Goal: Information Seeking & Learning: Learn about a topic

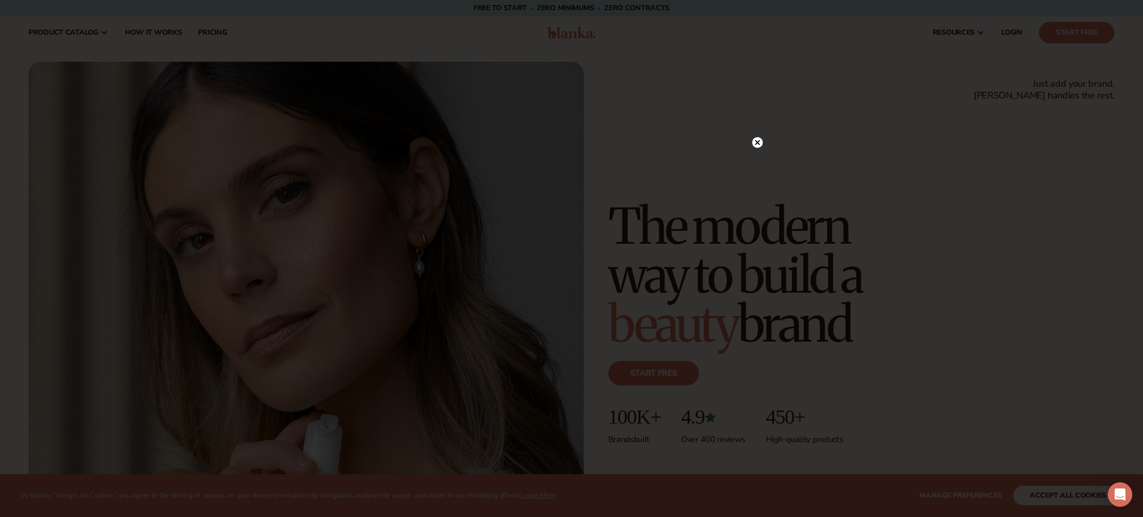
click at [760, 144] on circle at bounding box center [757, 142] width 11 height 11
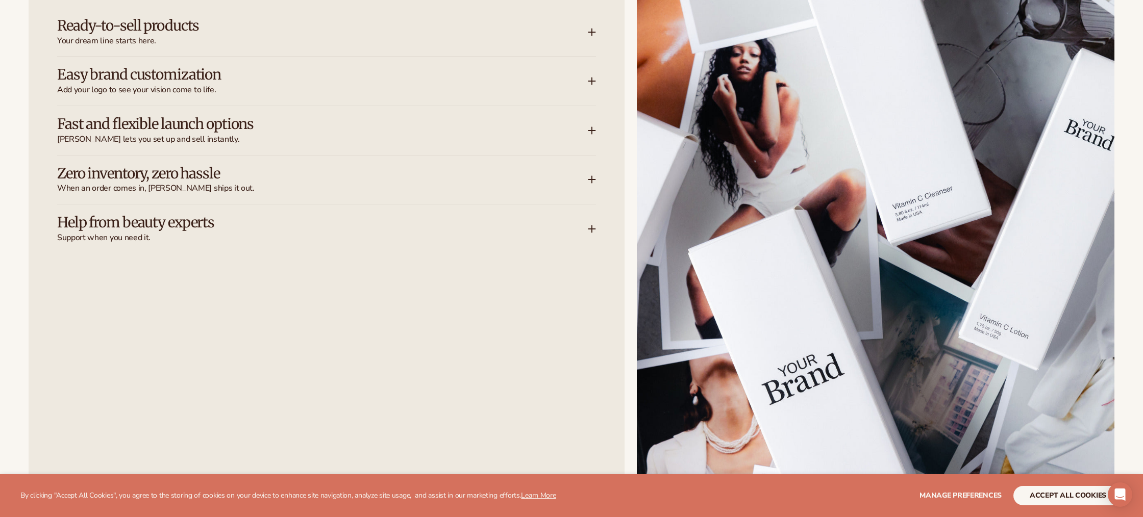
scroll to position [1688, 0]
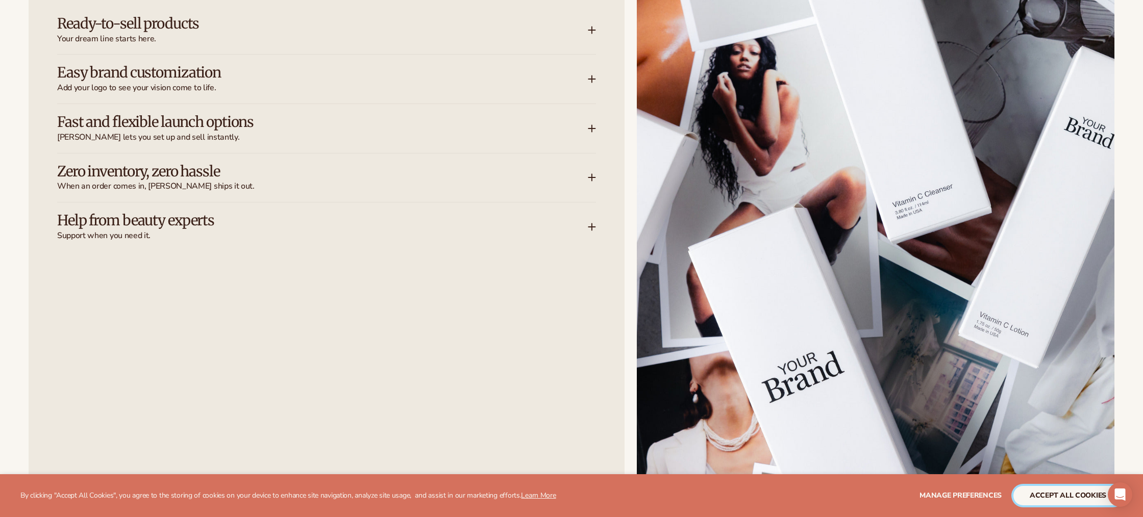
drag, startPoint x: 1044, startPoint y: 499, endPoint x: 1066, endPoint y: 510, distance: 24.2
click at [1044, 499] on button "accept all cookies" at bounding box center [1068, 495] width 109 height 19
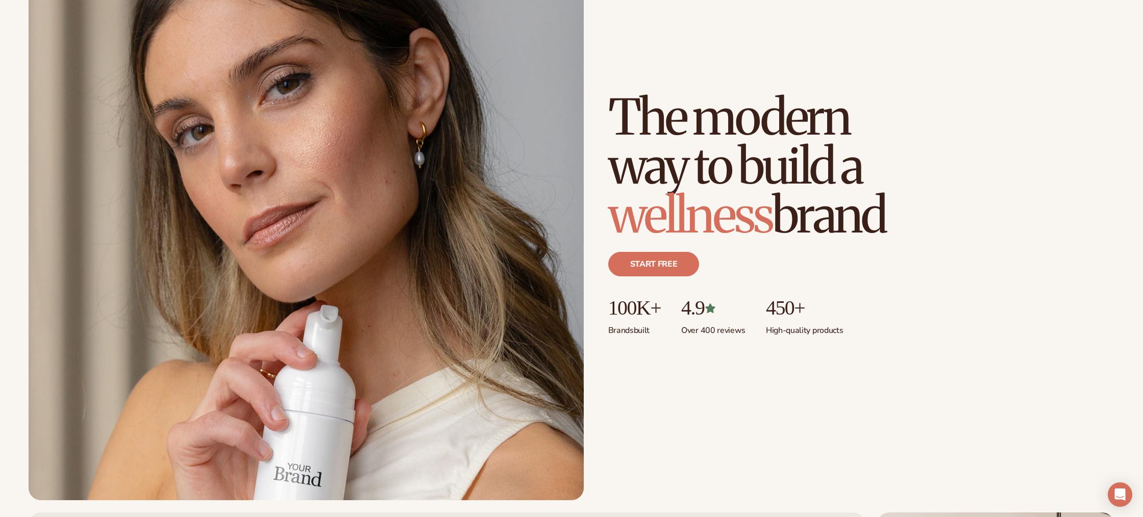
scroll to position [0, 0]
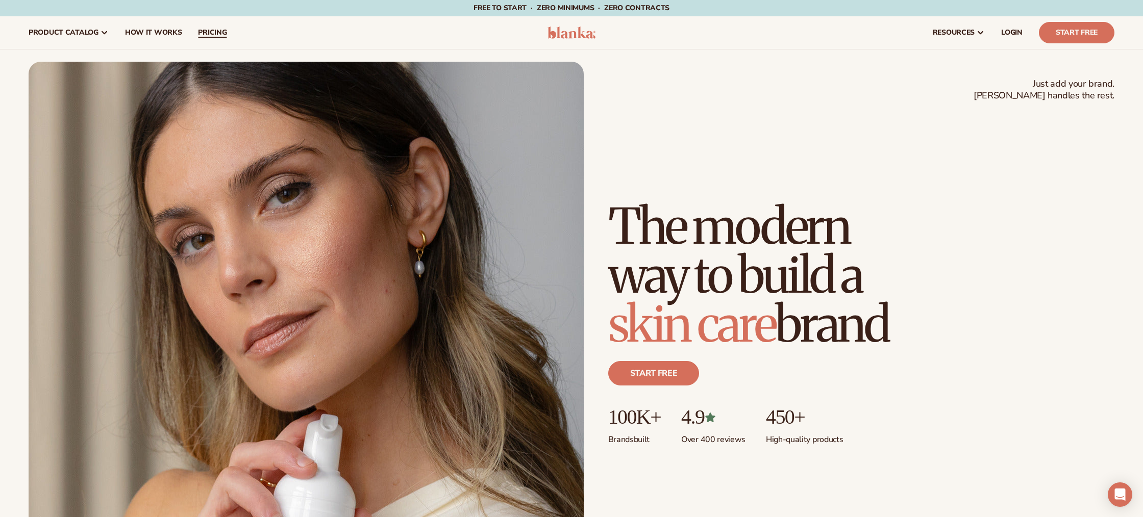
click at [205, 30] on span "pricing" at bounding box center [212, 33] width 29 height 8
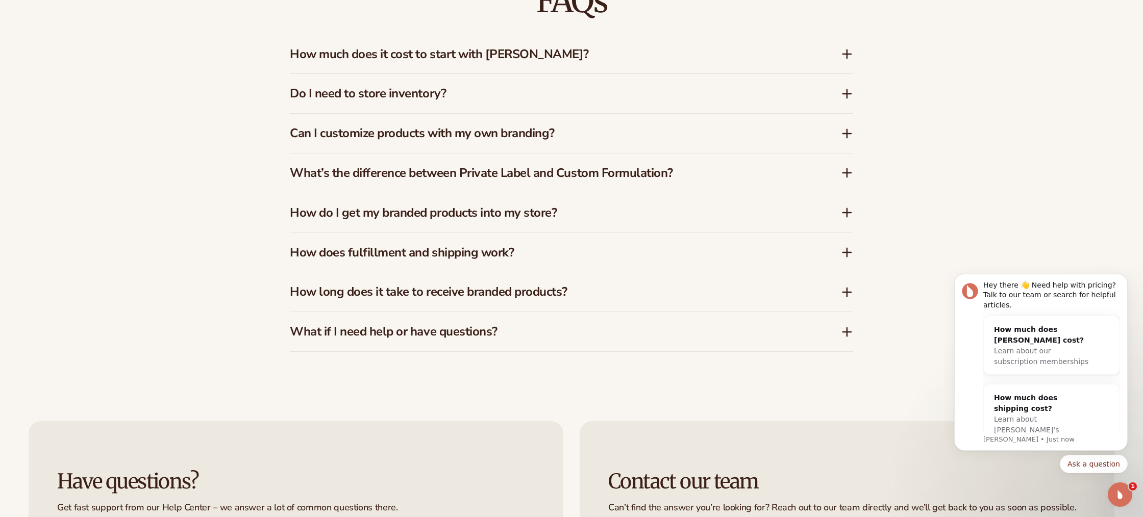
scroll to position [1832, 0]
click at [848, 130] on icon at bounding box center [847, 132] width 12 height 12
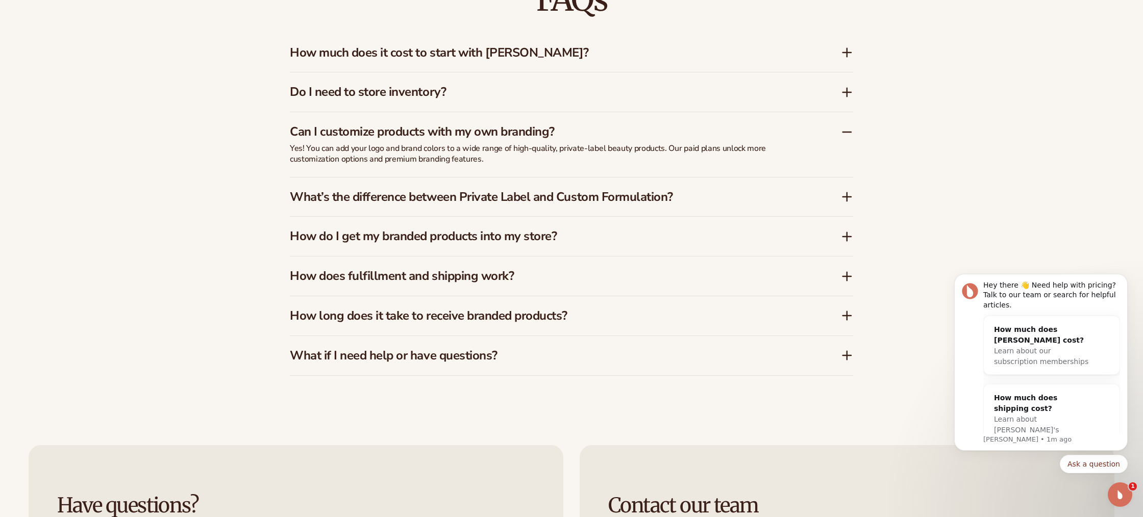
click at [848, 130] on icon at bounding box center [847, 132] width 12 height 12
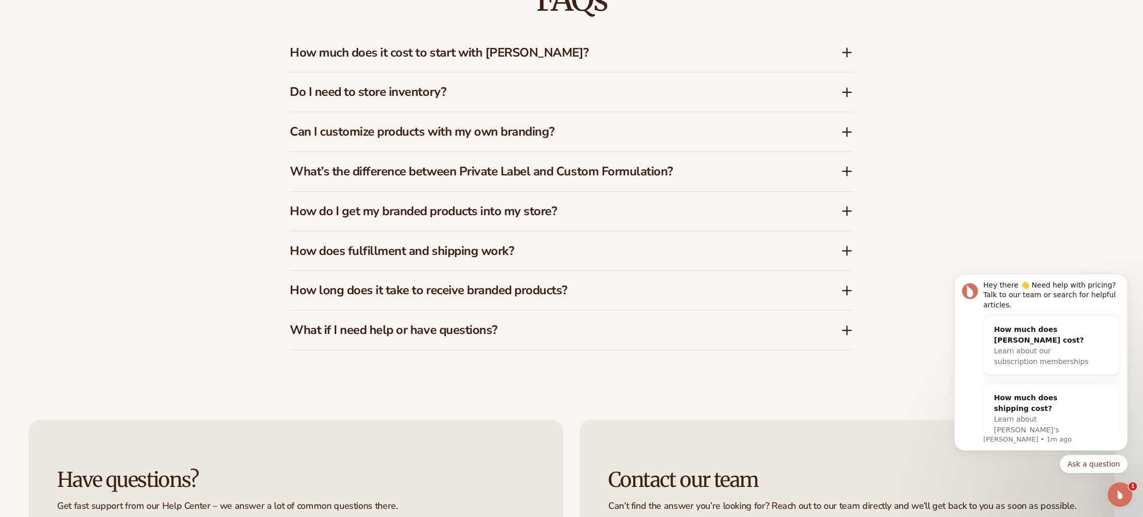
click at [849, 171] on icon at bounding box center [847, 171] width 8 height 0
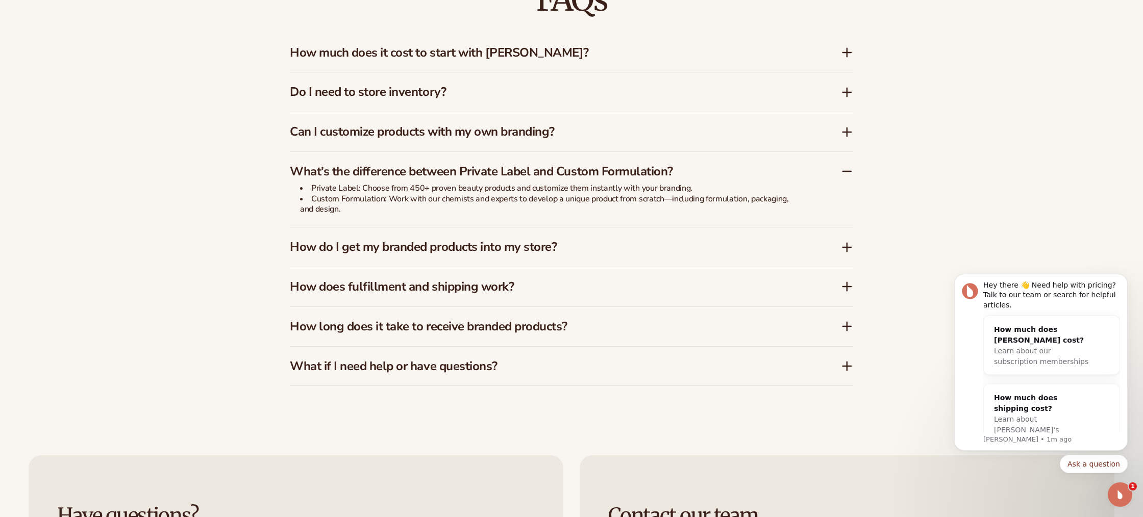
click at [849, 171] on icon at bounding box center [847, 171] width 8 height 0
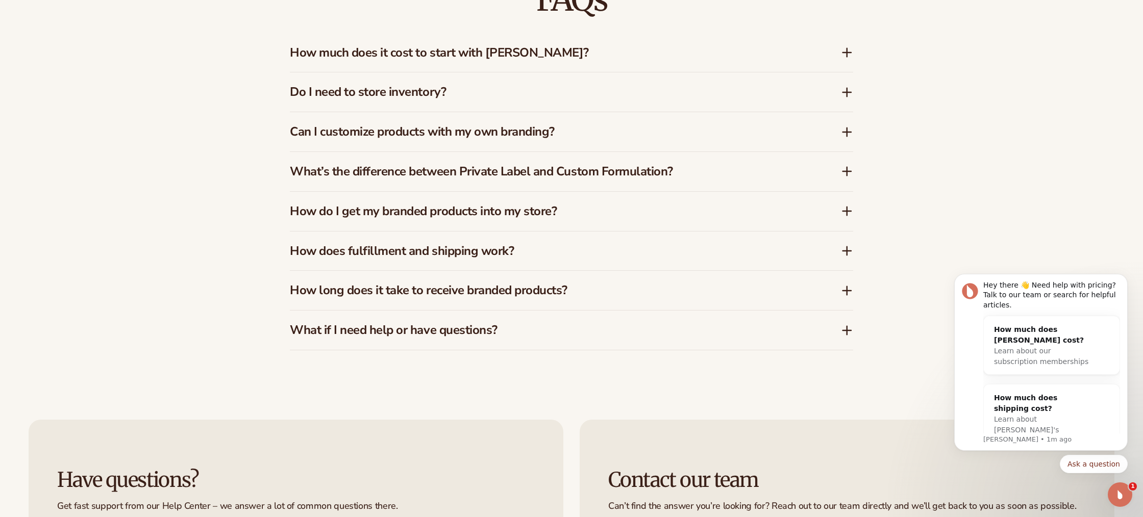
click at [847, 211] on icon at bounding box center [847, 211] width 8 height 0
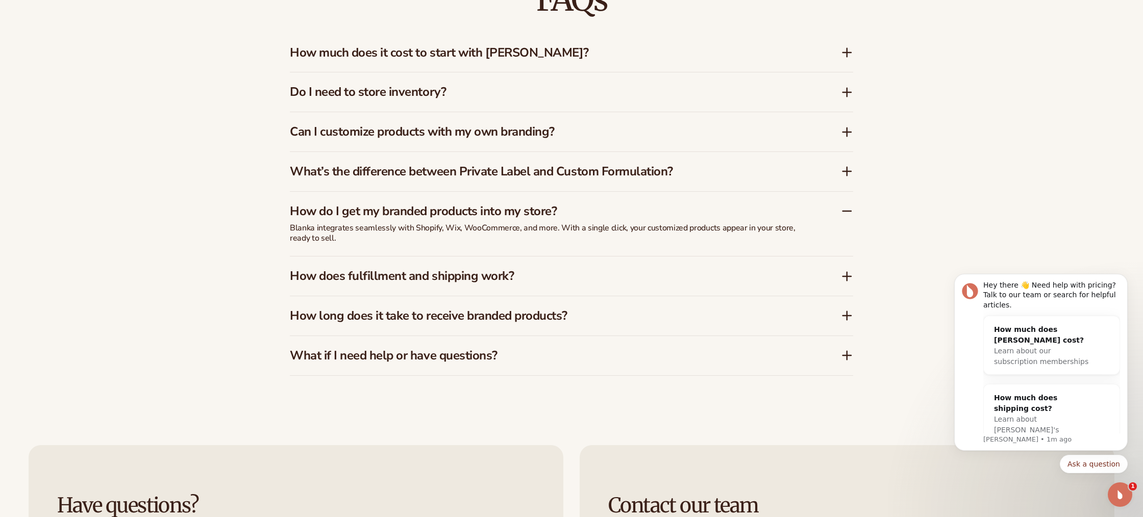
click at [847, 279] on icon at bounding box center [847, 276] width 0 height 8
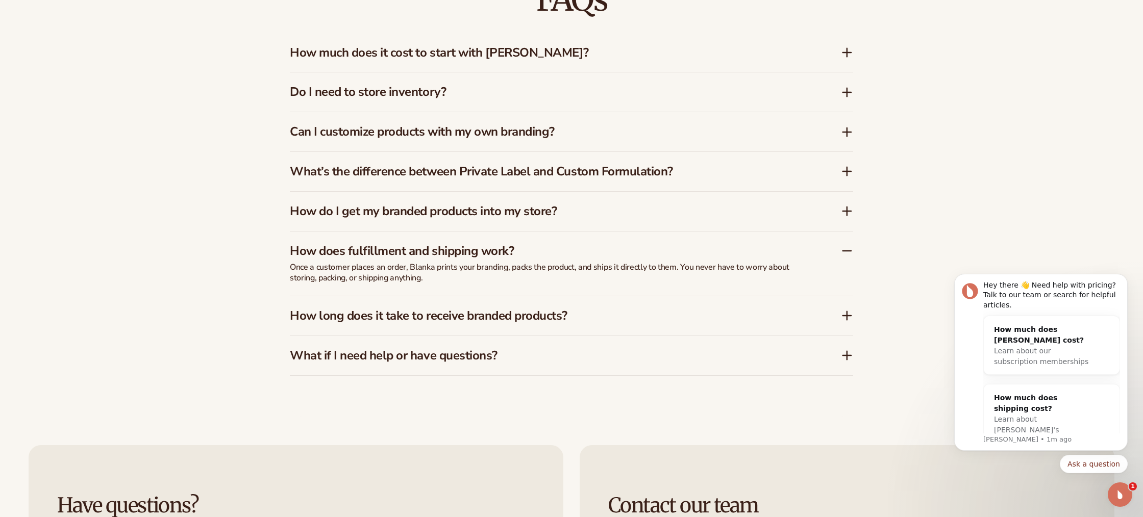
click at [847, 315] on icon at bounding box center [847, 316] width 12 height 12
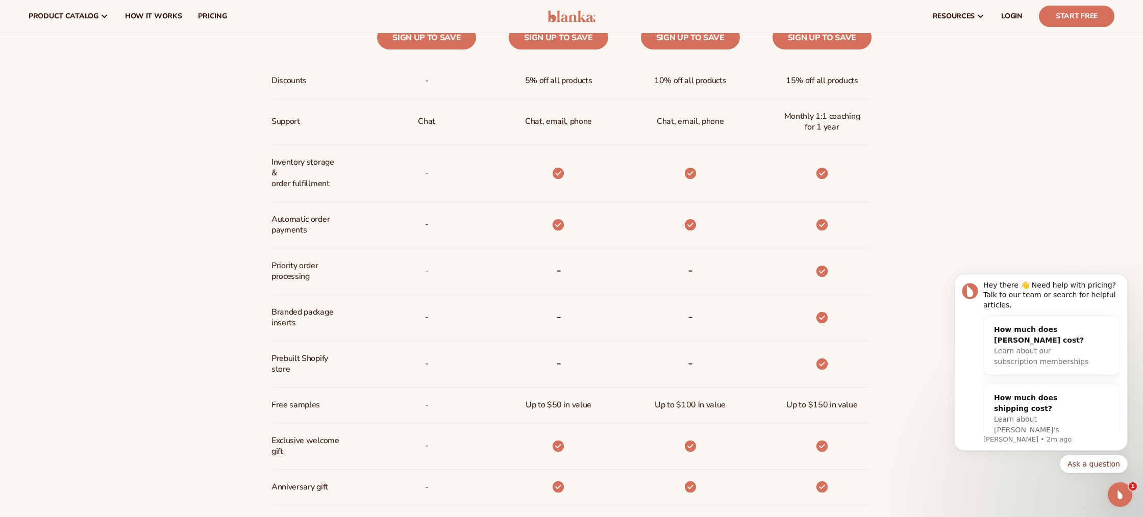
scroll to position [0, 0]
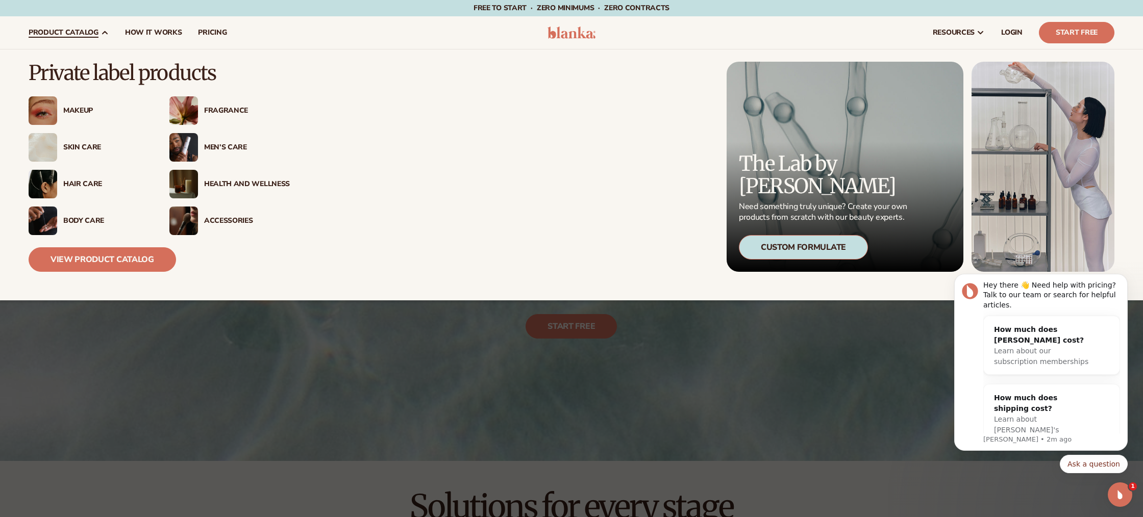
click at [89, 147] on div "Skin Care" at bounding box center [106, 147] width 86 height 9
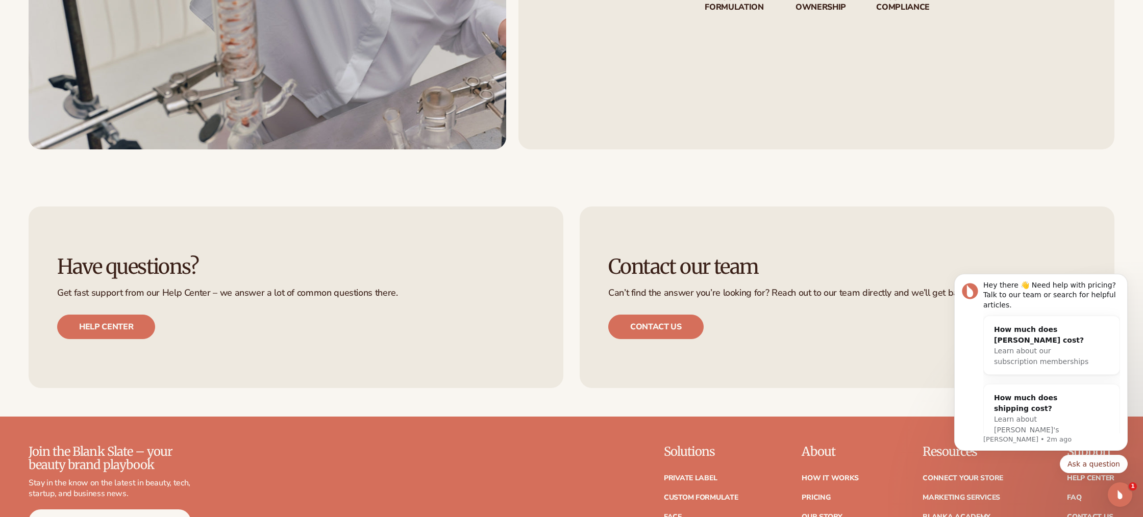
scroll to position [2118, 0]
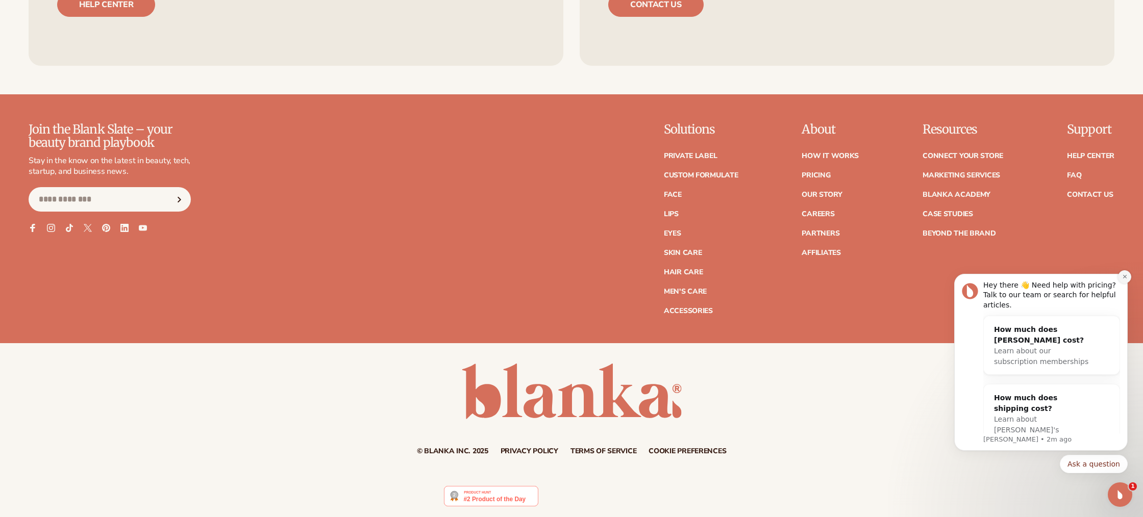
click at [1125, 278] on icon "Dismiss notification" at bounding box center [1125, 277] width 4 height 4
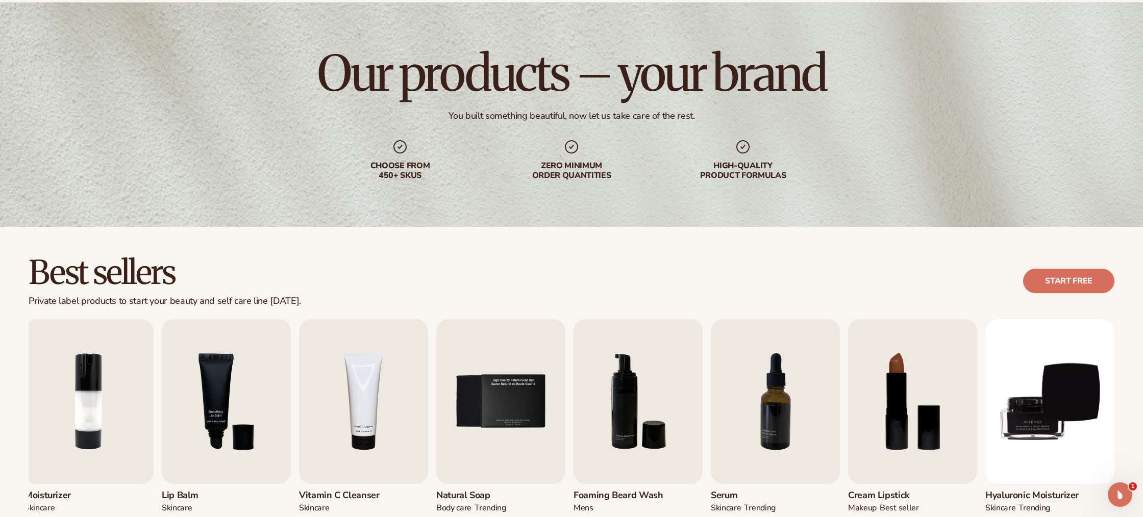
scroll to position [0, 0]
